Goal: Task Accomplishment & Management: Use online tool/utility

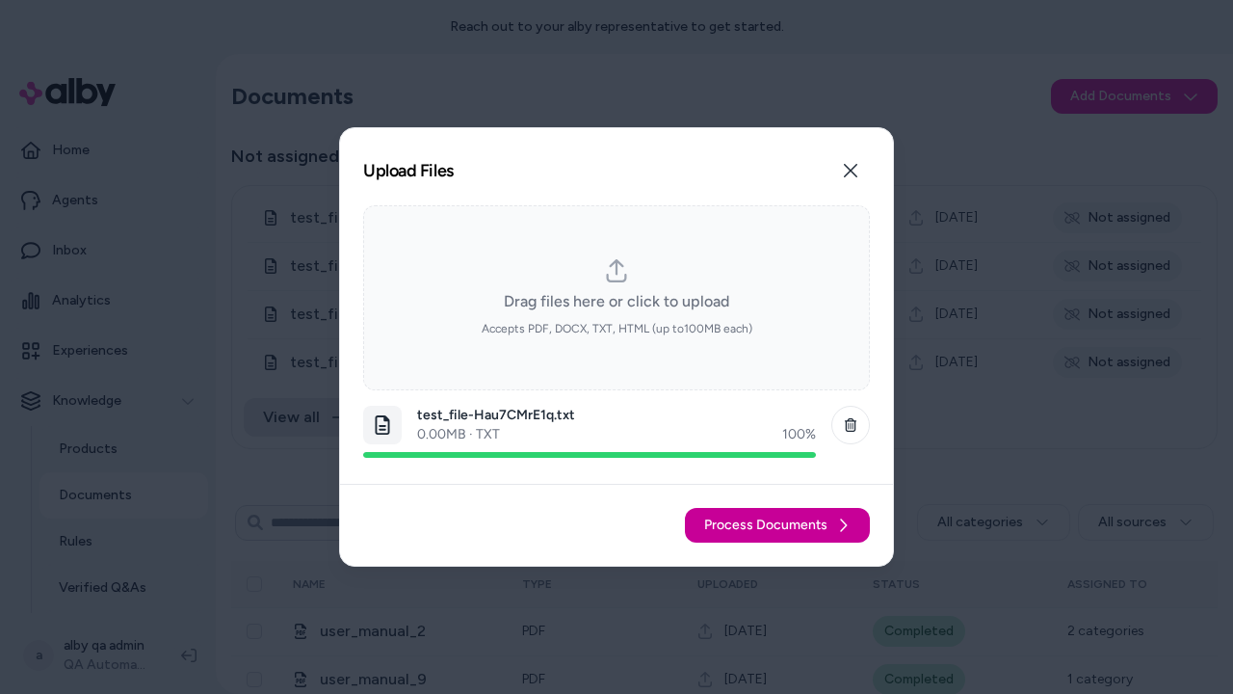
click at [779, 525] on span "Process Documents" at bounding box center [765, 524] width 123 height 19
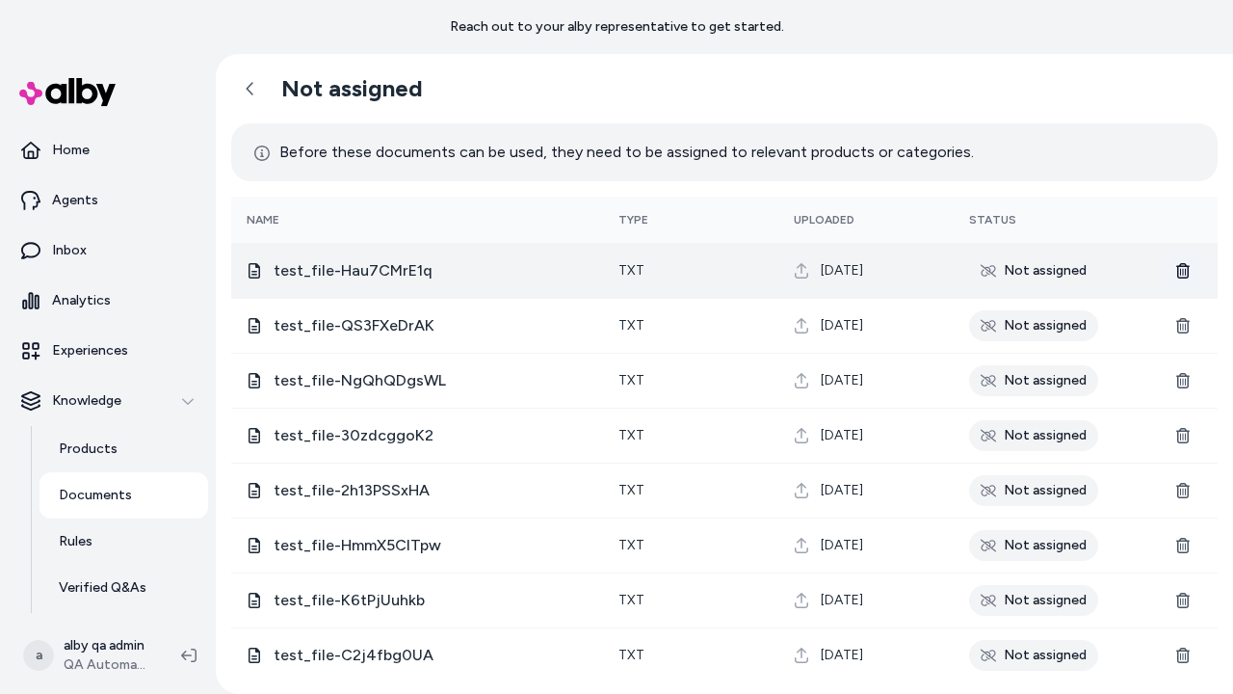
click at [1186, 269] on icon at bounding box center [1183, 270] width 15 height 15
click at [1180, 269] on icon at bounding box center [1182, 270] width 13 height 15
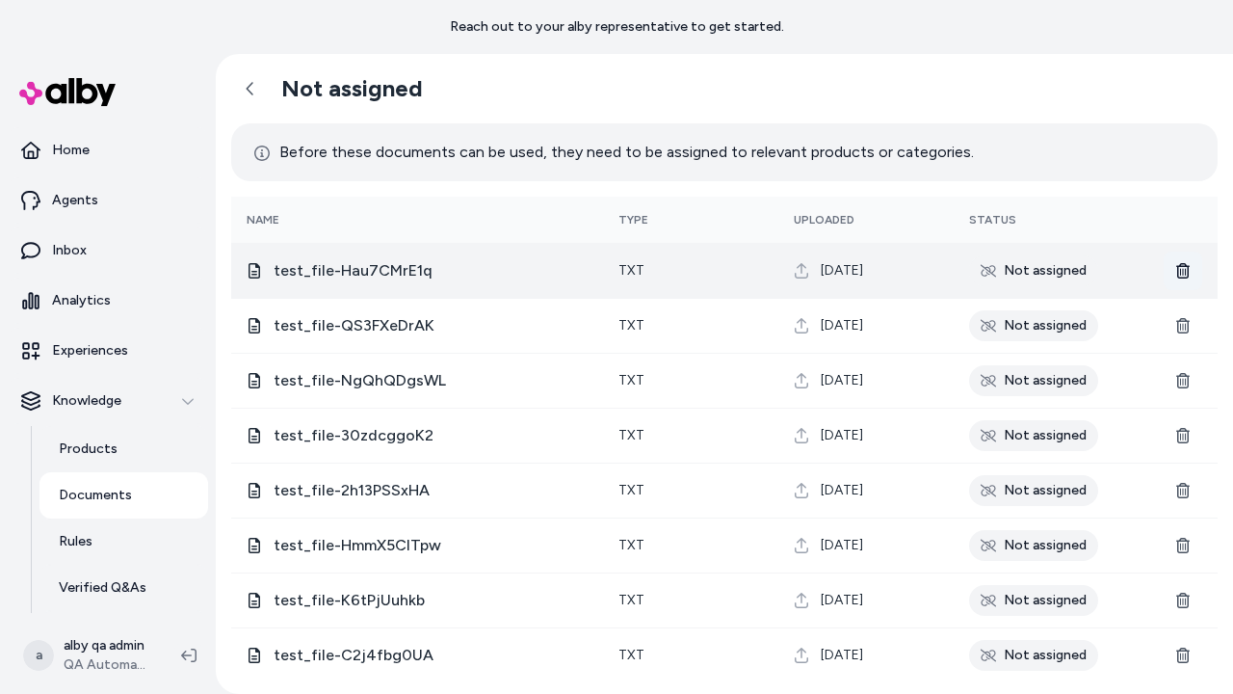
click at [1180, 269] on icon at bounding box center [1182, 270] width 13 height 15
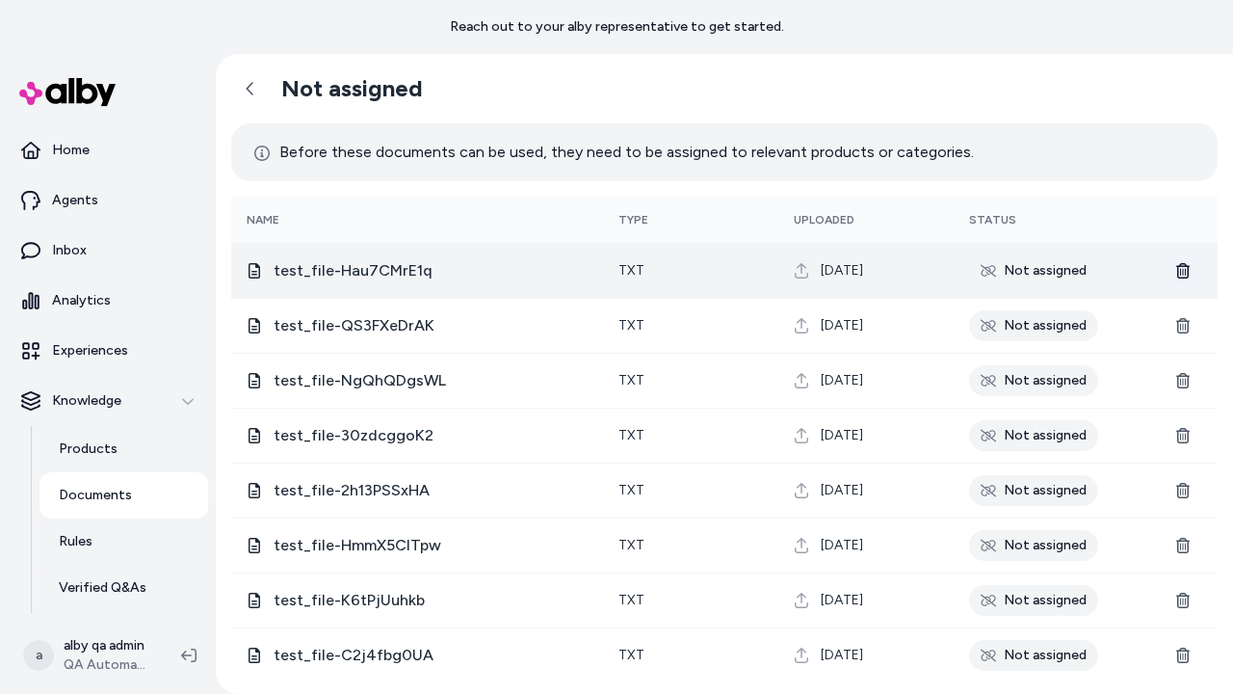
click at [1180, 269] on icon at bounding box center [1182, 270] width 13 height 15
